Goal: Task Accomplishment & Management: Complete application form

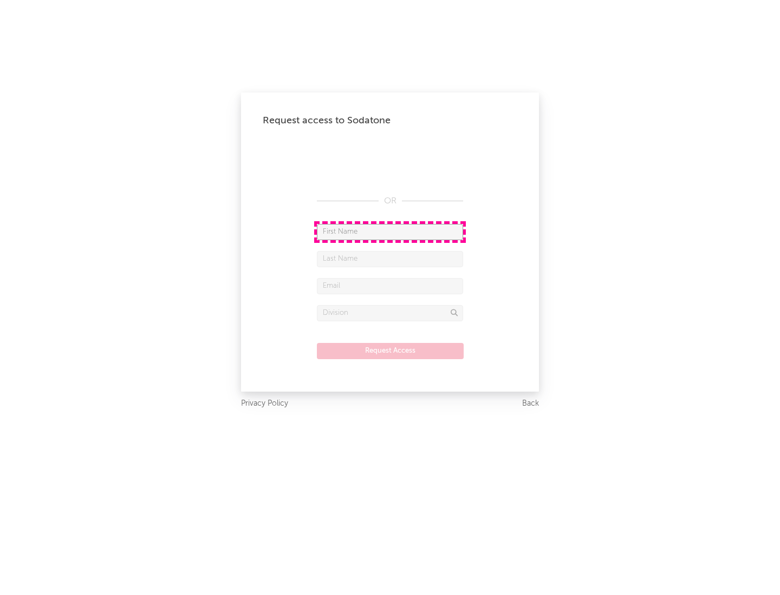
click at [390, 232] on input "text" at bounding box center [390, 232] width 146 height 16
type input "[PERSON_NAME]"
click at [390, 259] on input "text" at bounding box center [390, 259] width 146 height 16
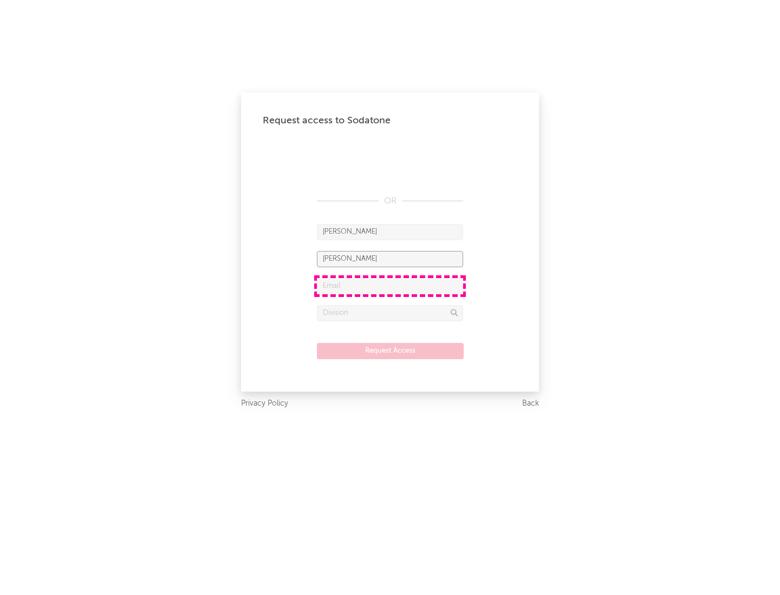
type input "[PERSON_NAME]"
click at [390, 286] on input "text" at bounding box center [390, 286] width 146 height 16
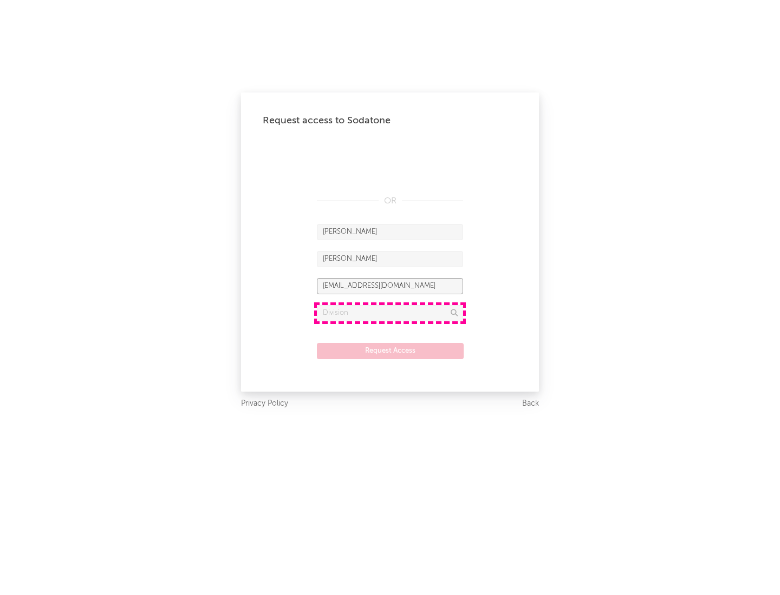
type input "[EMAIL_ADDRESS][DOMAIN_NAME]"
click at [390, 313] on input "text" at bounding box center [390, 313] width 146 height 16
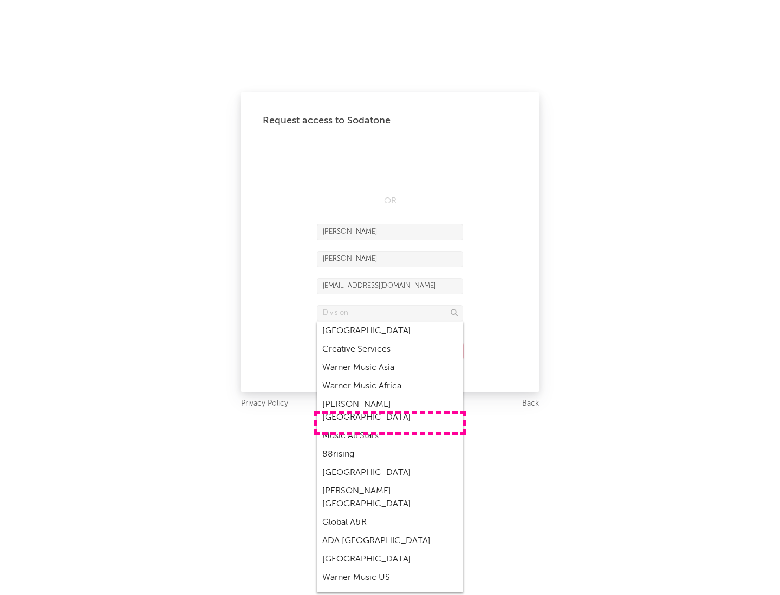
click at [390, 427] on div "Music All Stars" at bounding box center [390, 436] width 146 height 18
type input "Music All Stars"
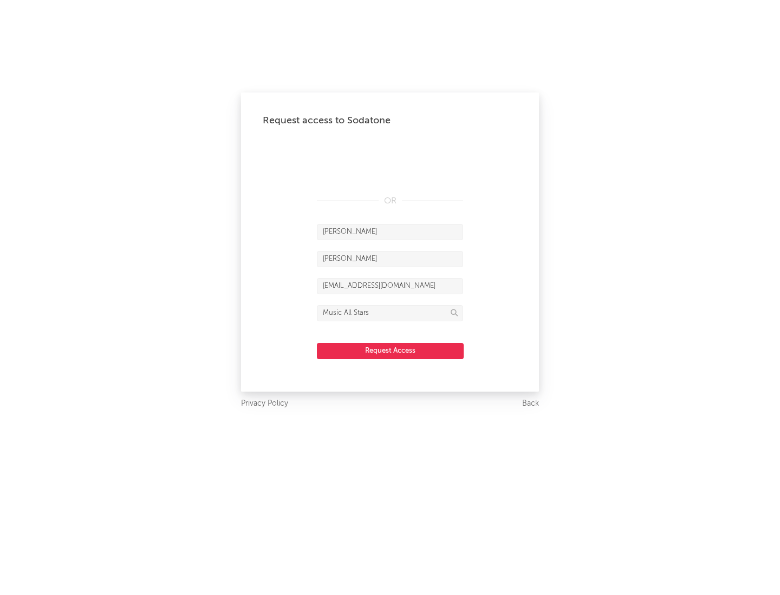
click at [390, 351] on button "Request Access" at bounding box center [390, 351] width 147 height 16
